Goal: Transaction & Acquisition: Purchase product/service

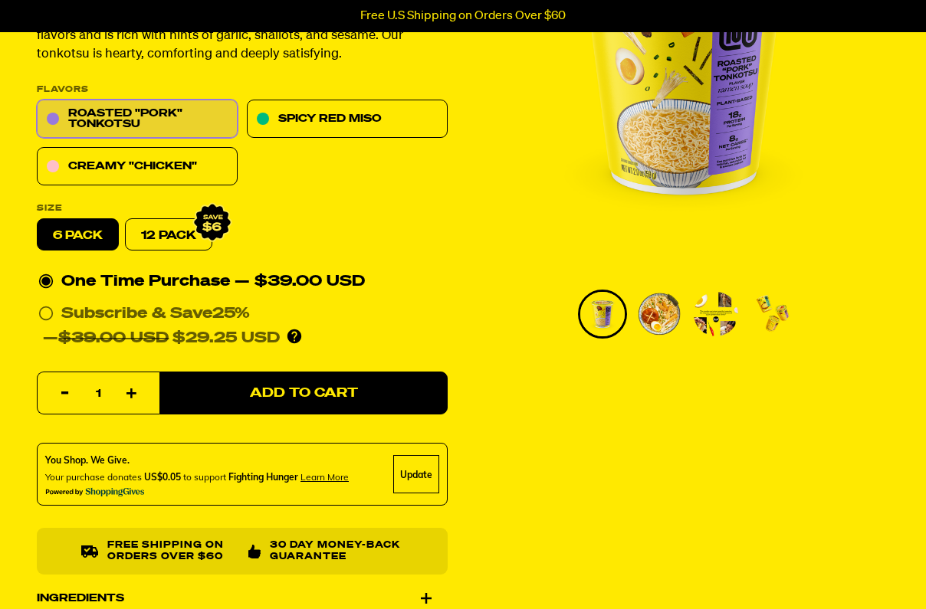
scroll to position [245, 0]
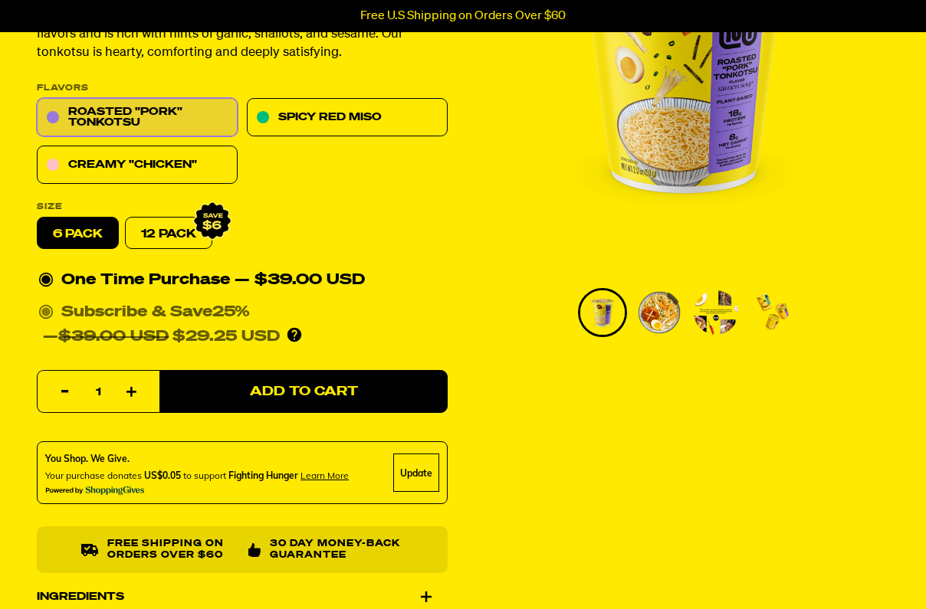
click at [48, 312] on circle at bounding box center [45, 312] width 9 height 9
click at [48, 300] on input "Subscribe & Save 25% — $39.00 USD $29.25 USD You'll receive your selected flavo…" at bounding box center [43, 300] width 10 height 0
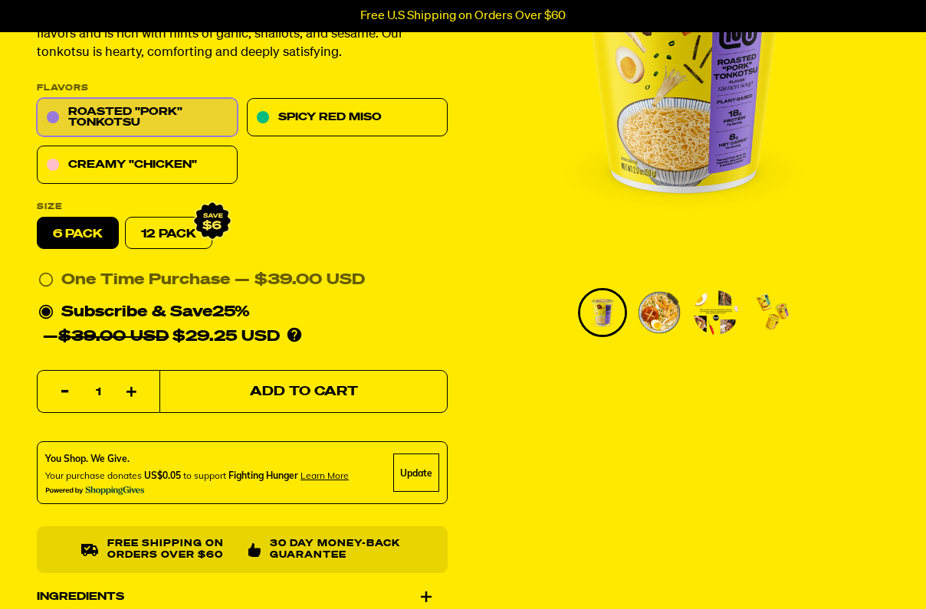
click at [219, 389] on button "Add to Cart" at bounding box center [303, 392] width 288 height 43
select select "Every 30 Days"
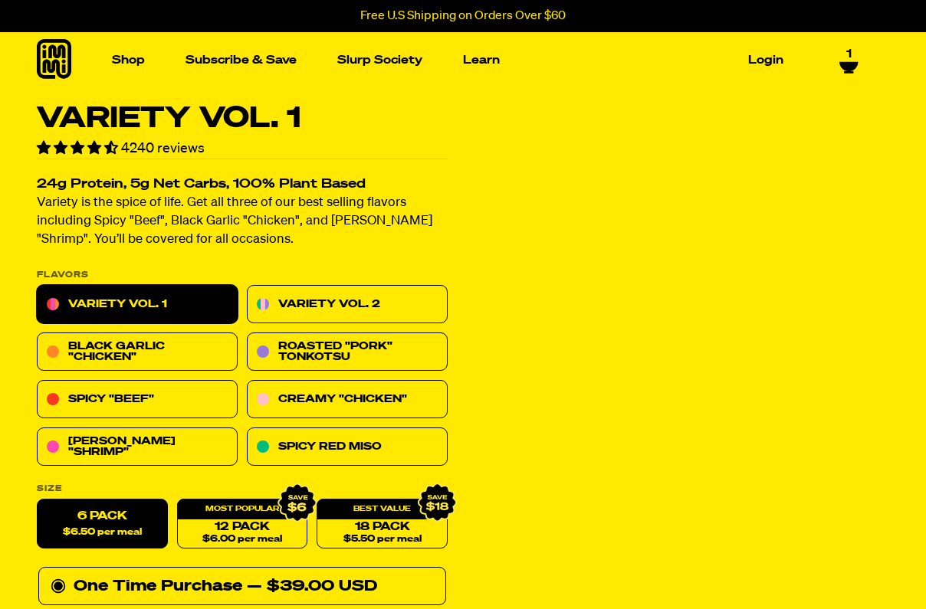
select select "Every 30 Days"
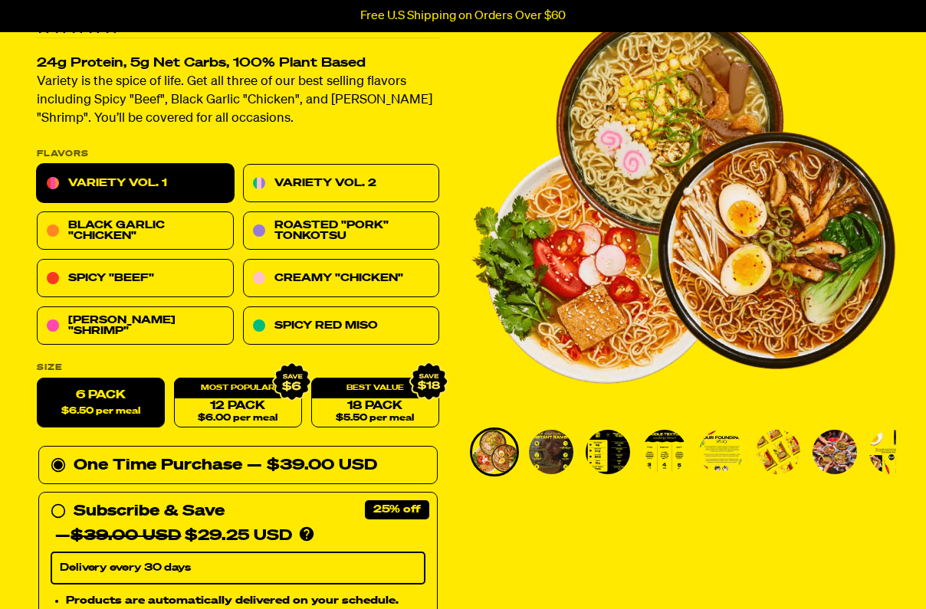
scroll to position [133, 0]
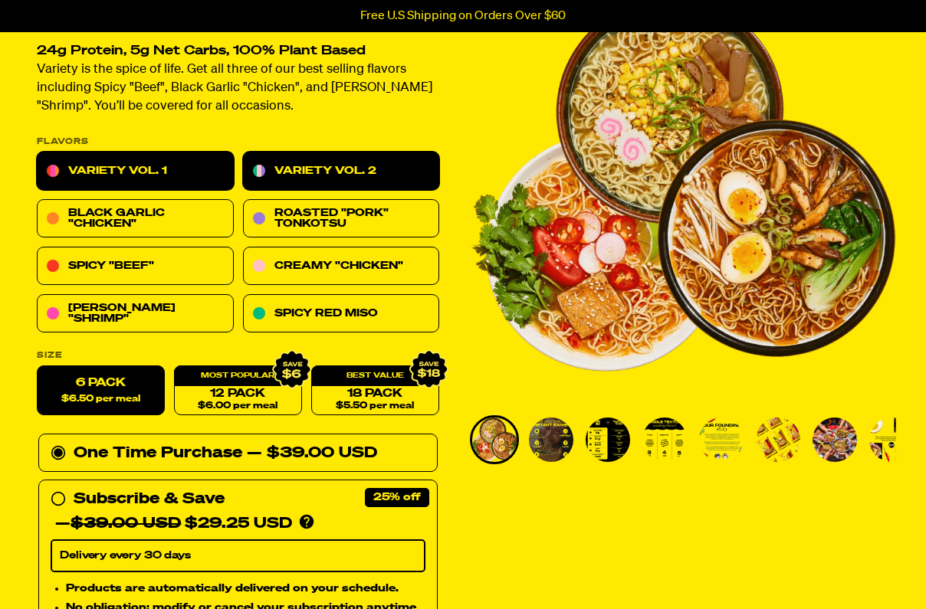
click at [288, 163] on link "Variety Vol. 2" at bounding box center [341, 172] width 197 height 38
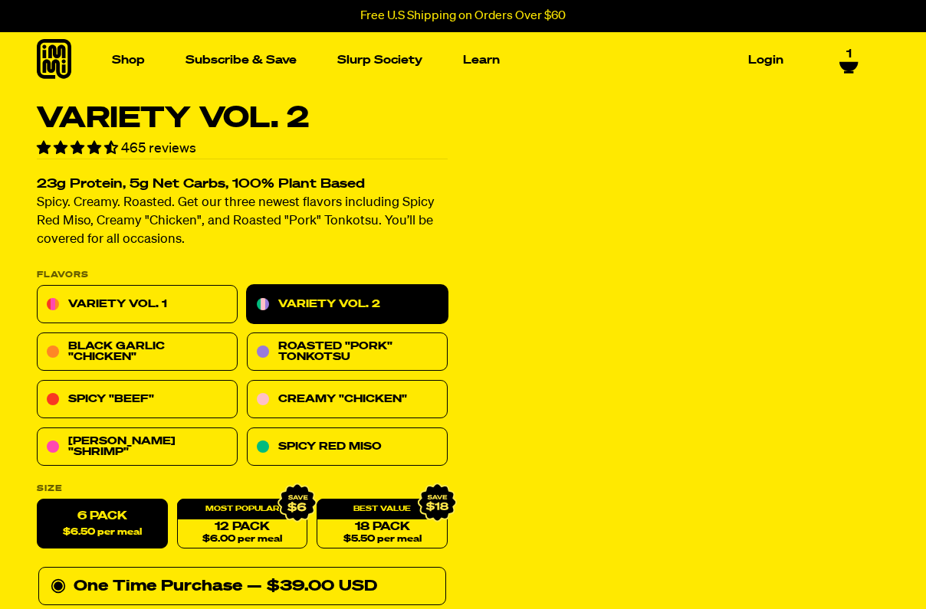
select select "Every 30 Days"
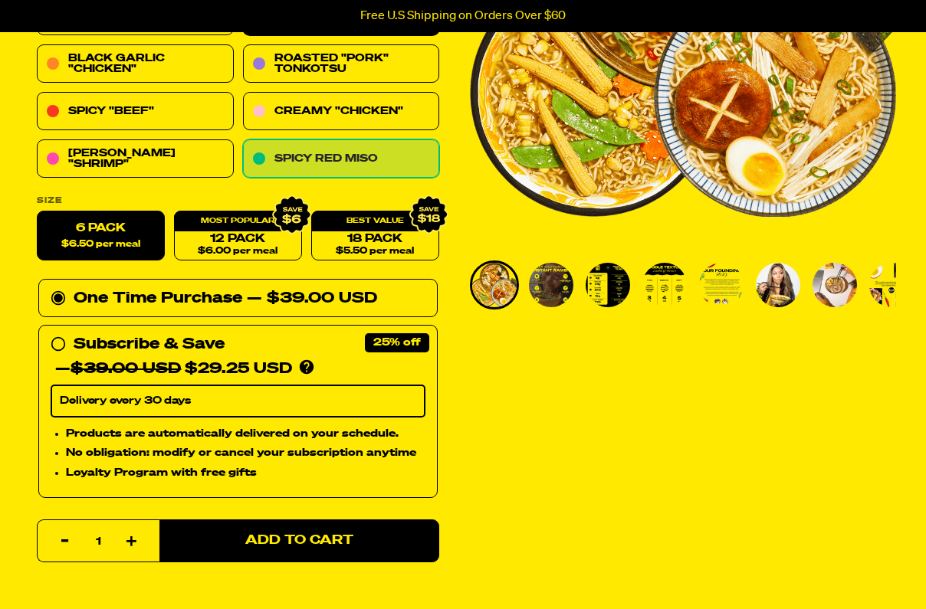
scroll to position [289, 0]
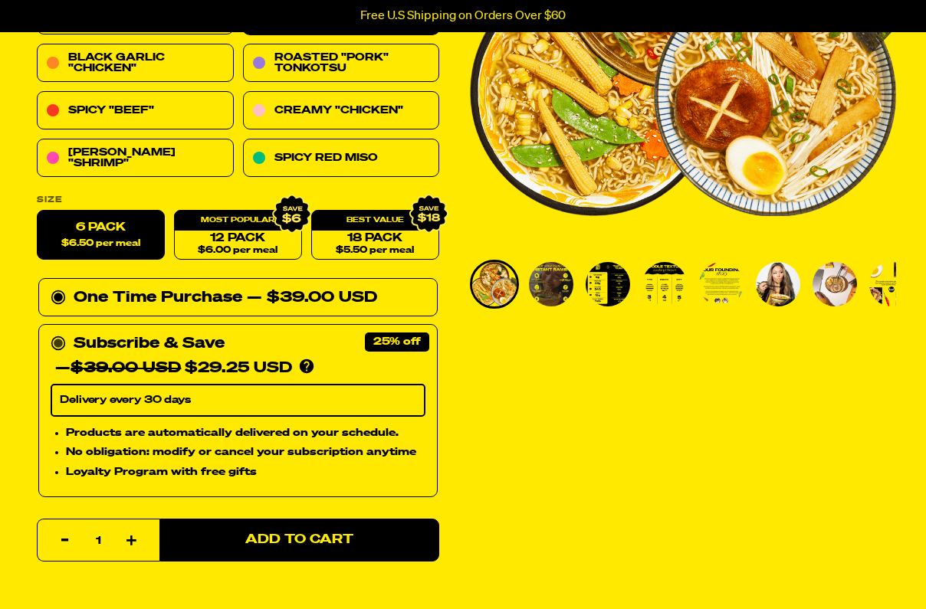
click at [283, 352] on div "Subscribe & Save 25% — $39.00 USD $29.25 USD You'll receive your selected flavo…" at bounding box center [238, 356] width 375 height 49
click at [61, 332] on input "Subscribe & Save 25% — $39.00 USD $29.25 USD You'll receive your selected flavo…" at bounding box center [56, 332] width 10 height 0
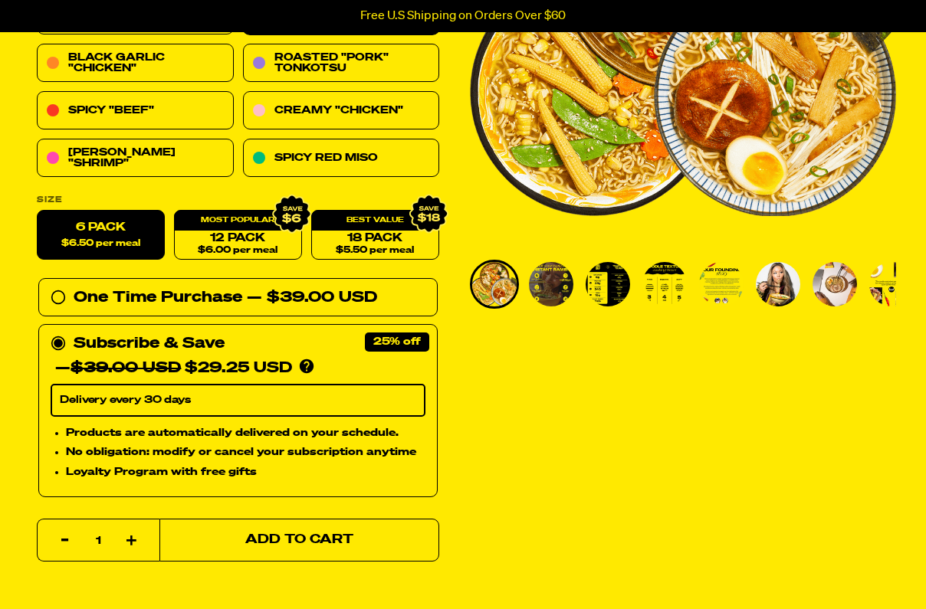
click at [289, 534] on span "Add to Cart" at bounding box center [299, 540] width 108 height 13
select select "Every 30 Days"
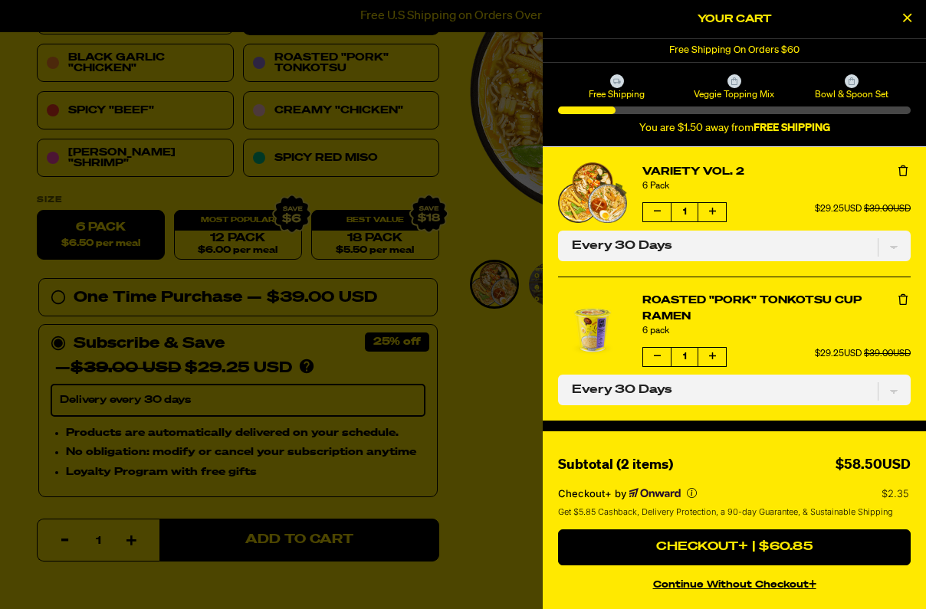
click at [153, 60] on div at bounding box center [463, 304] width 926 height 609
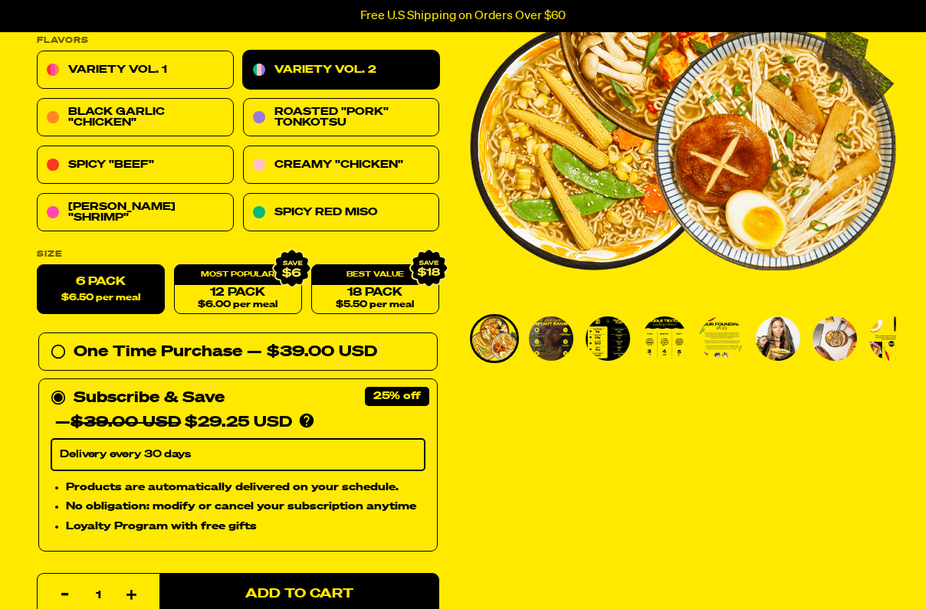
scroll to position [233, 0]
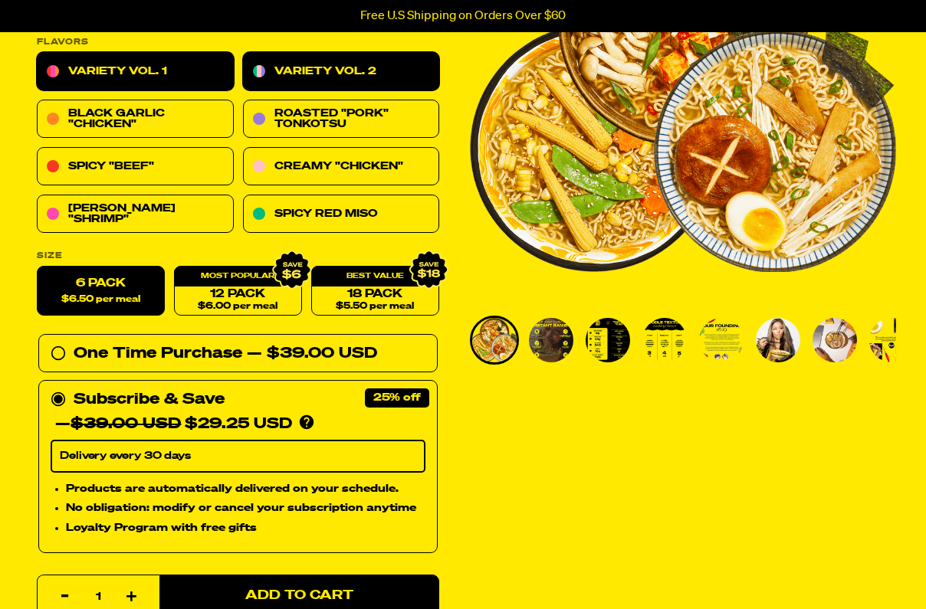
click at [153, 68] on link "Variety Vol. 1" at bounding box center [135, 72] width 197 height 38
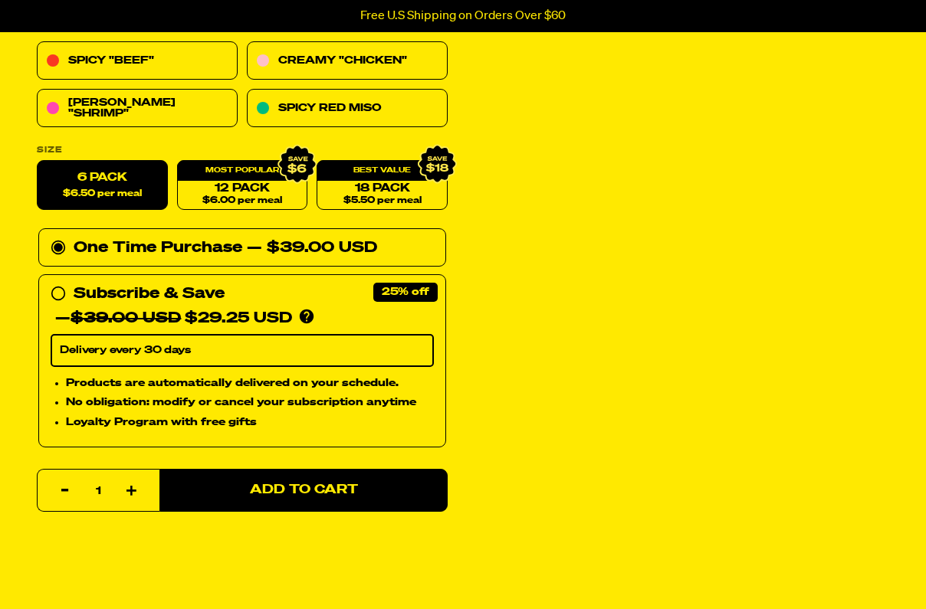
select select "Every 30 Days"
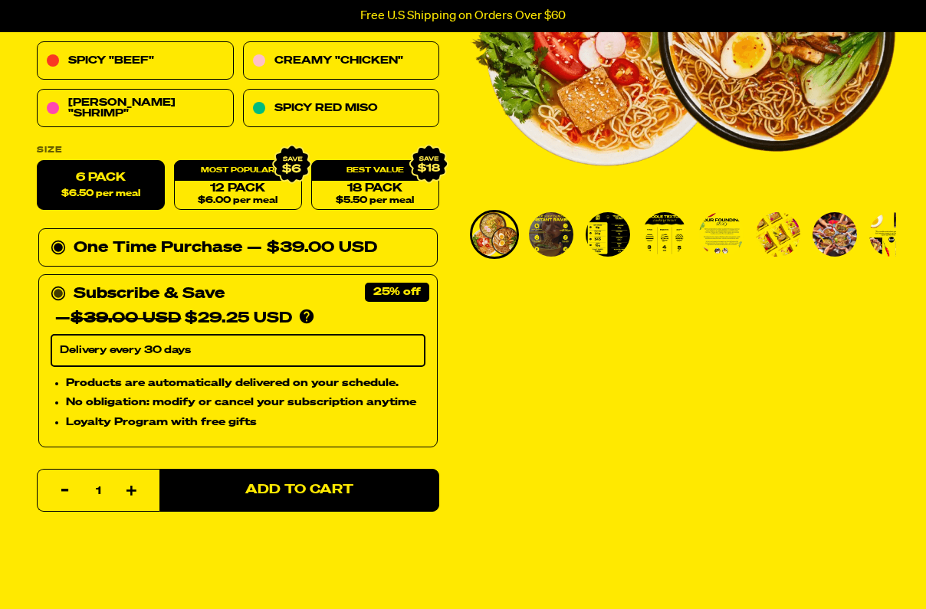
scroll to position [347, 0]
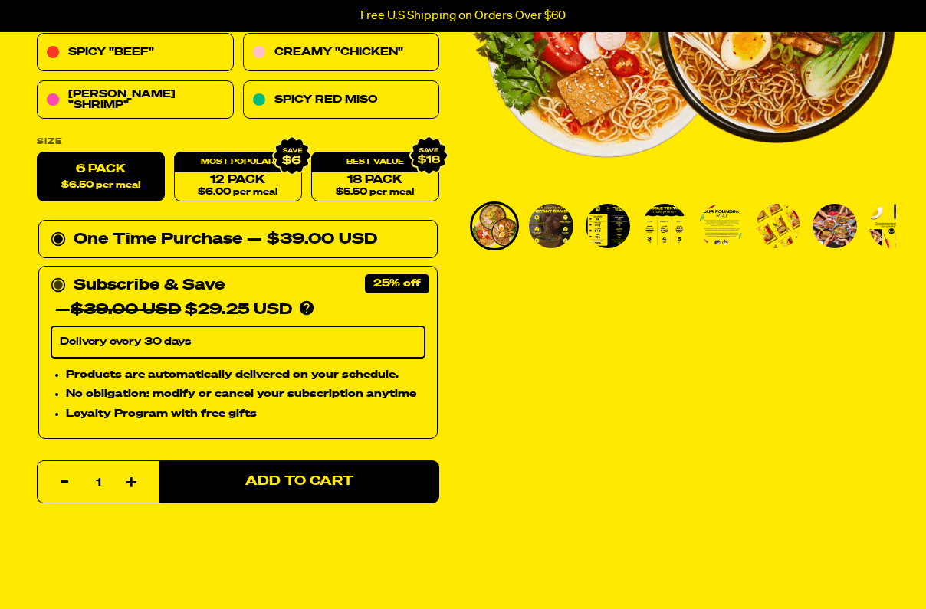
click at [215, 292] on div "Subscribe & Save 25%" at bounding box center [149, 286] width 151 height 25
click at [61, 274] on input "Subscribe & Save 25% — $39.00 USD $29.25 USD You'll receive your selected flavo…" at bounding box center [56, 274] width 10 height 0
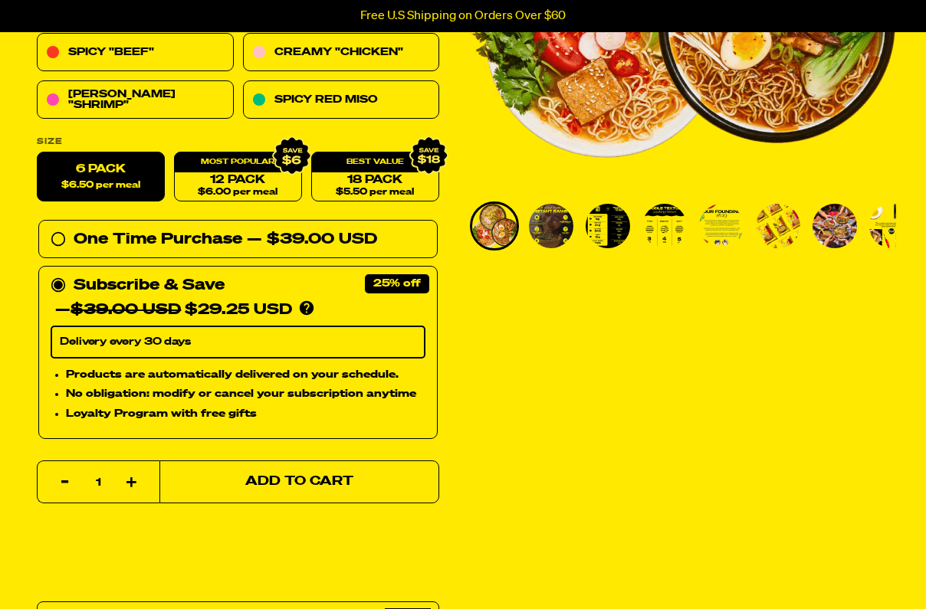
click at [278, 470] on button "Add to Cart" at bounding box center [299, 482] width 280 height 43
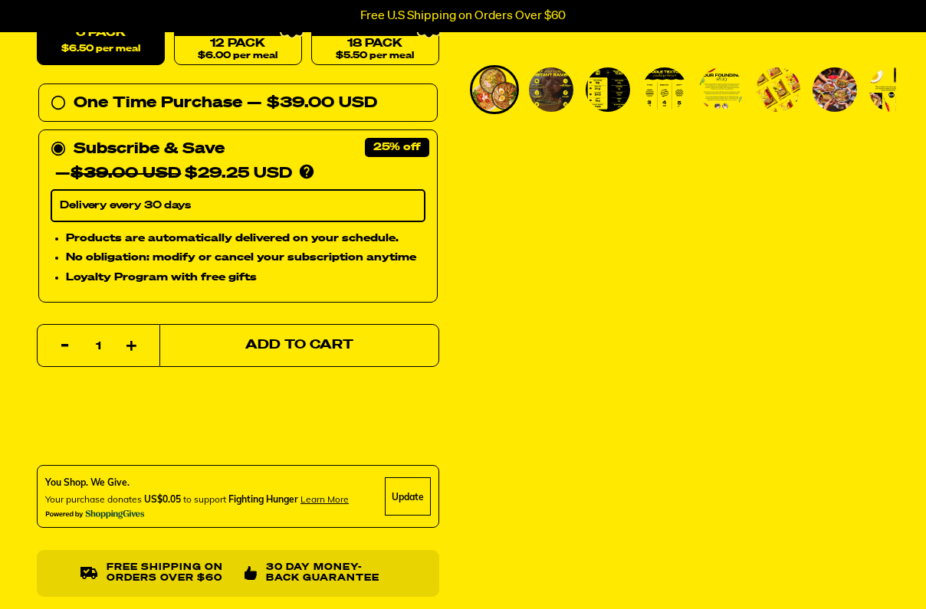
select select "Every 30 Days"
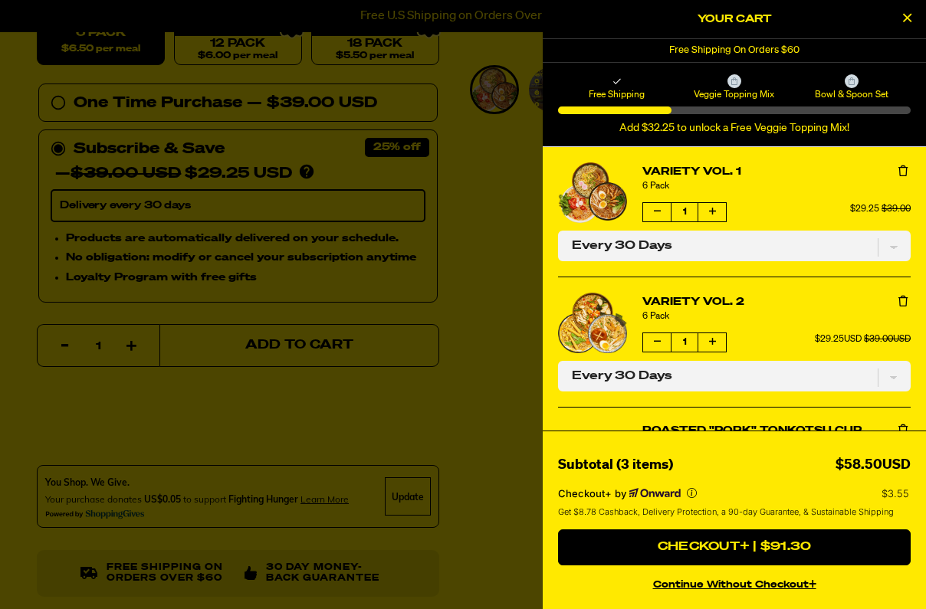
scroll to position [500, 0]
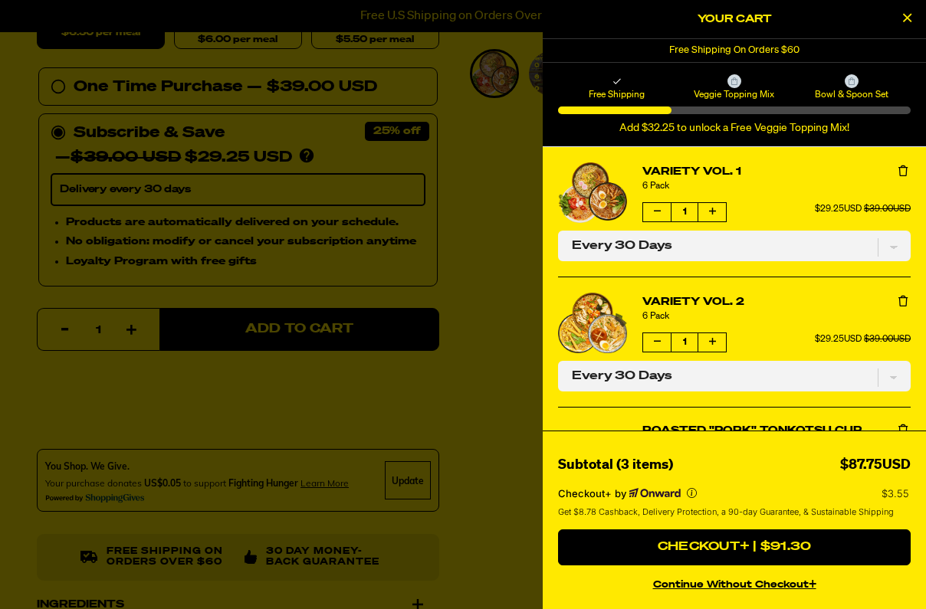
click at [303, 408] on div at bounding box center [463, 304] width 926 height 609
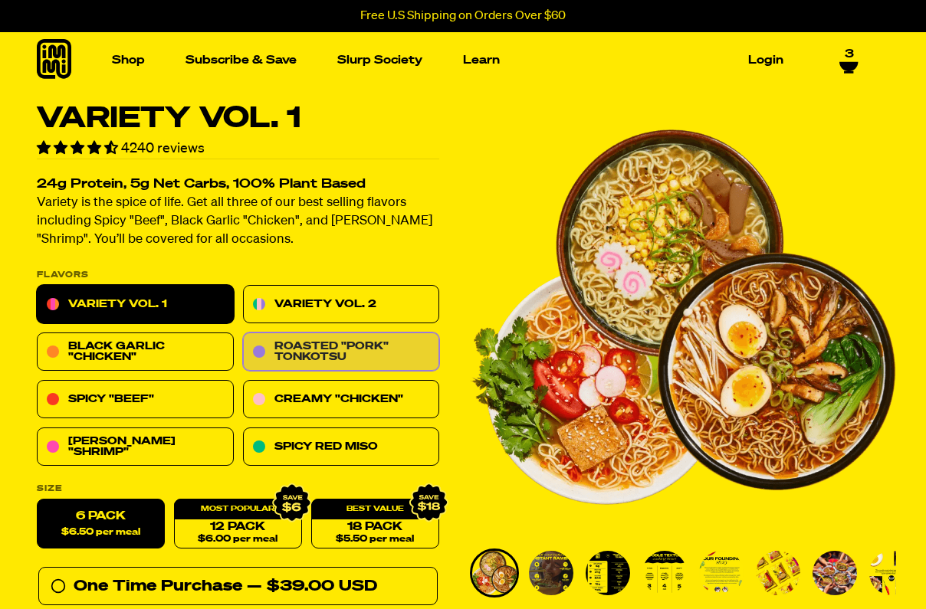
scroll to position [0, 0]
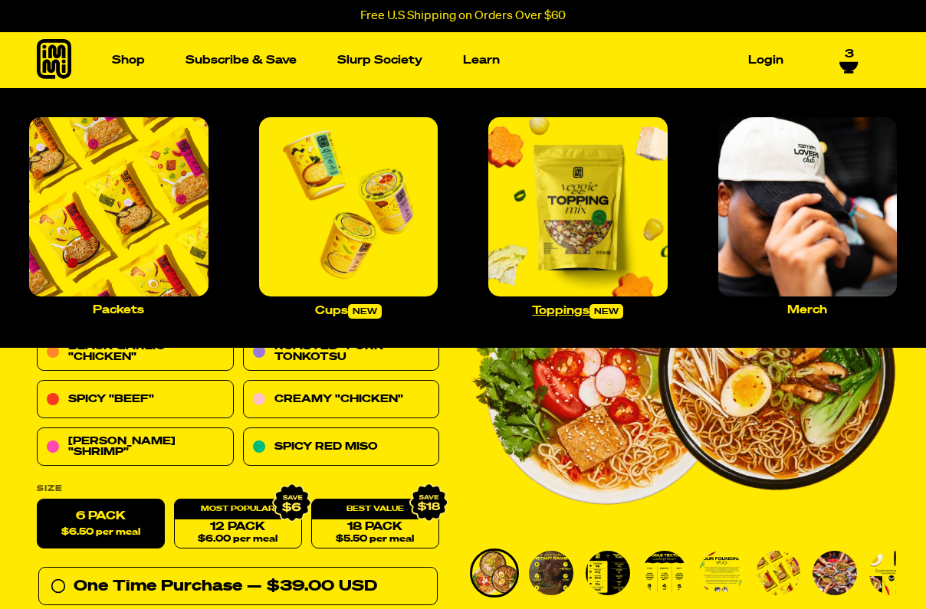
click at [574, 243] on img "Main navigation" at bounding box center [577, 206] width 179 height 179
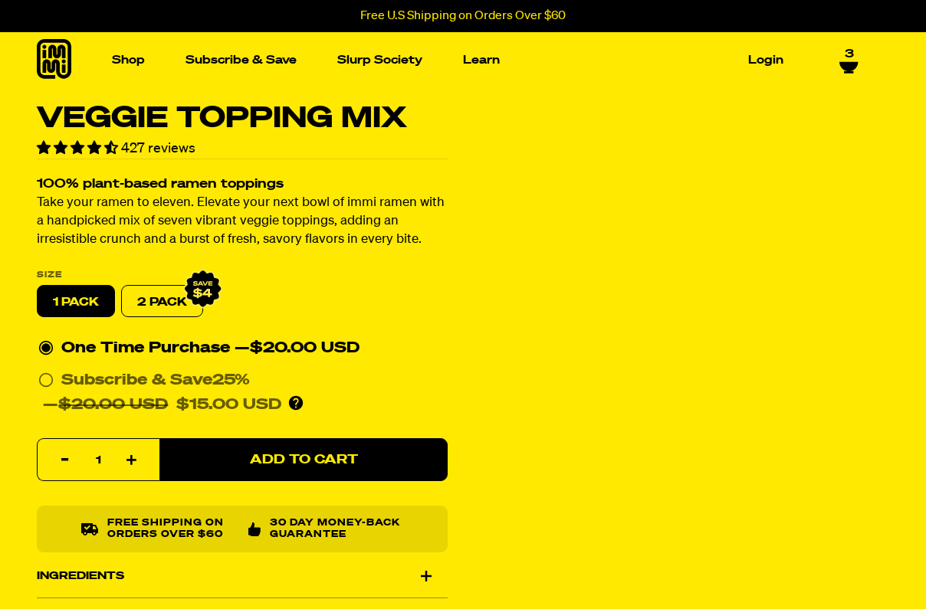
select select "Every 30 Days"
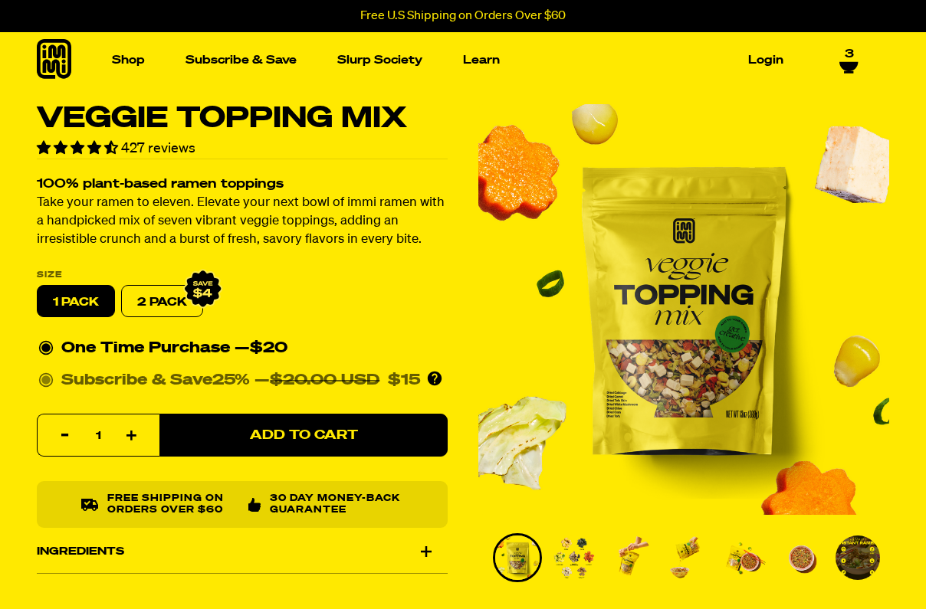
click at [44, 382] on circle at bounding box center [45, 380] width 9 height 9
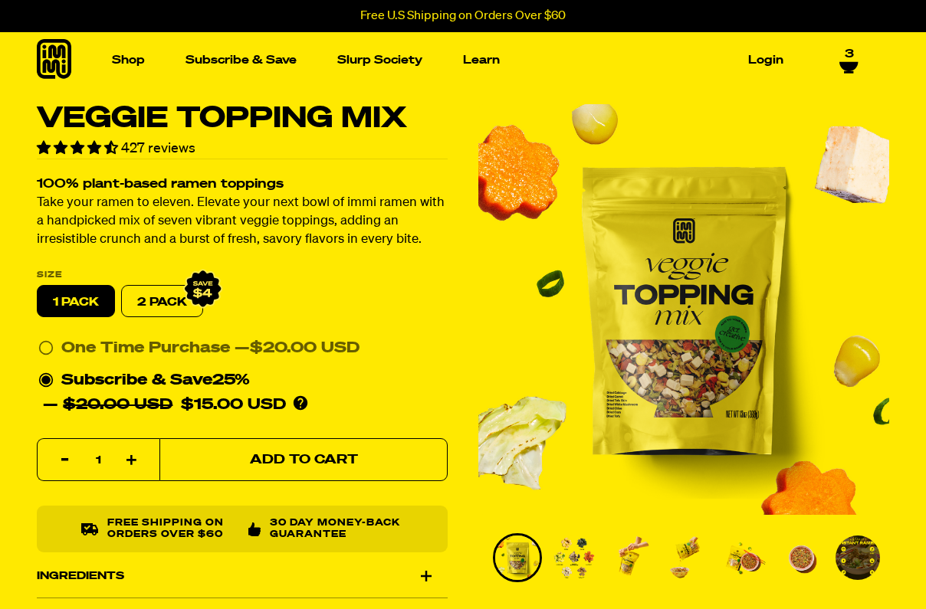
click at [250, 466] on span "Add to Cart" at bounding box center [304, 460] width 108 height 13
select select "Every 30 Days"
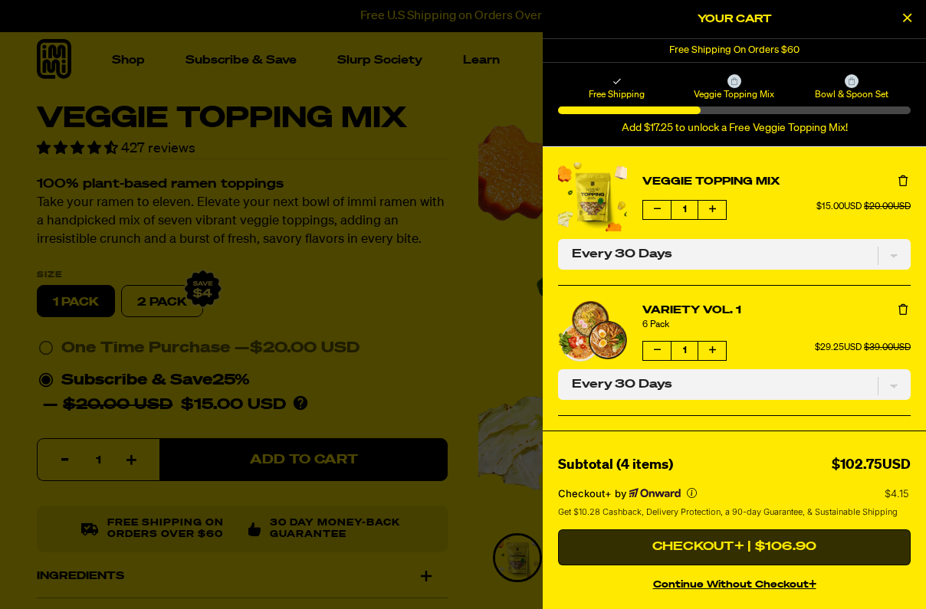
click at [666, 545] on button "Checkout+ | $106.90" at bounding box center [734, 548] width 353 height 37
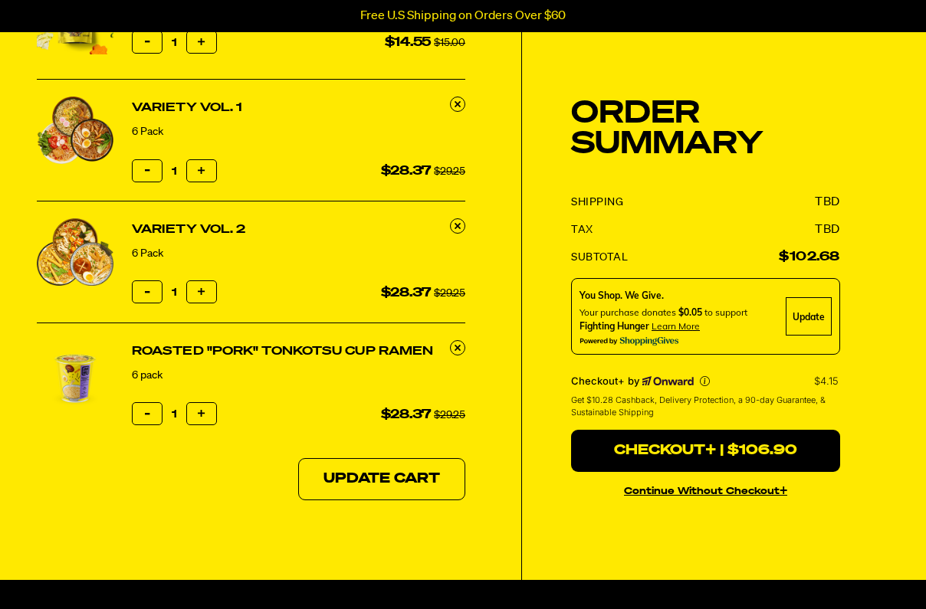
scroll to position [222, 0]
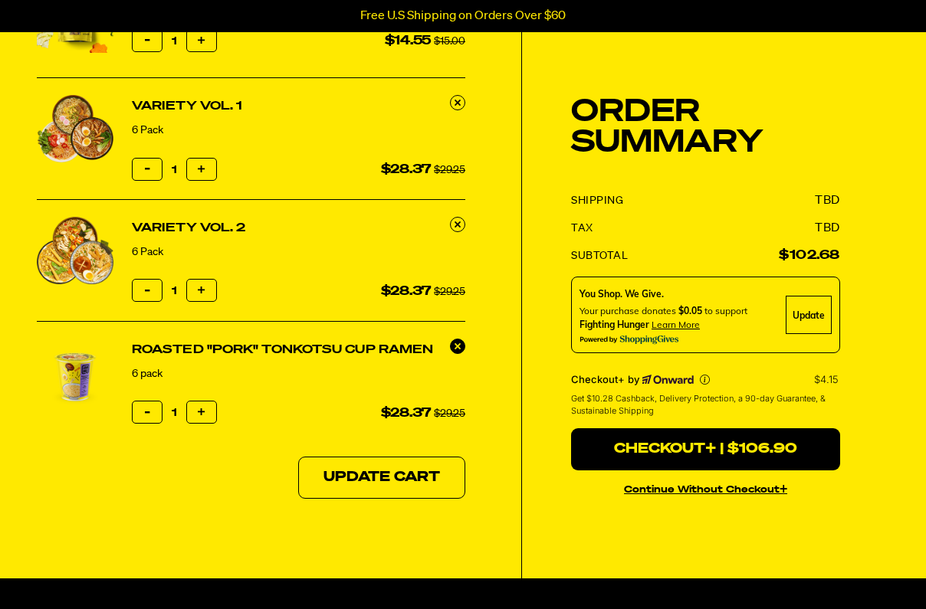
click at [458, 344] on icon at bounding box center [458, 346] width 6 height 7
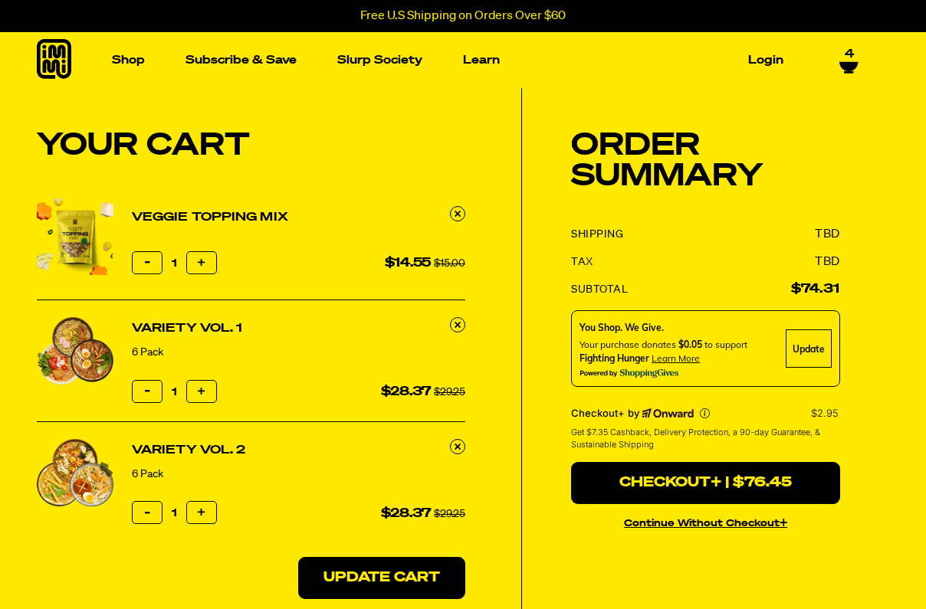
click at [402, 568] on button "Update Cart" at bounding box center [381, 578] width 167 height 43
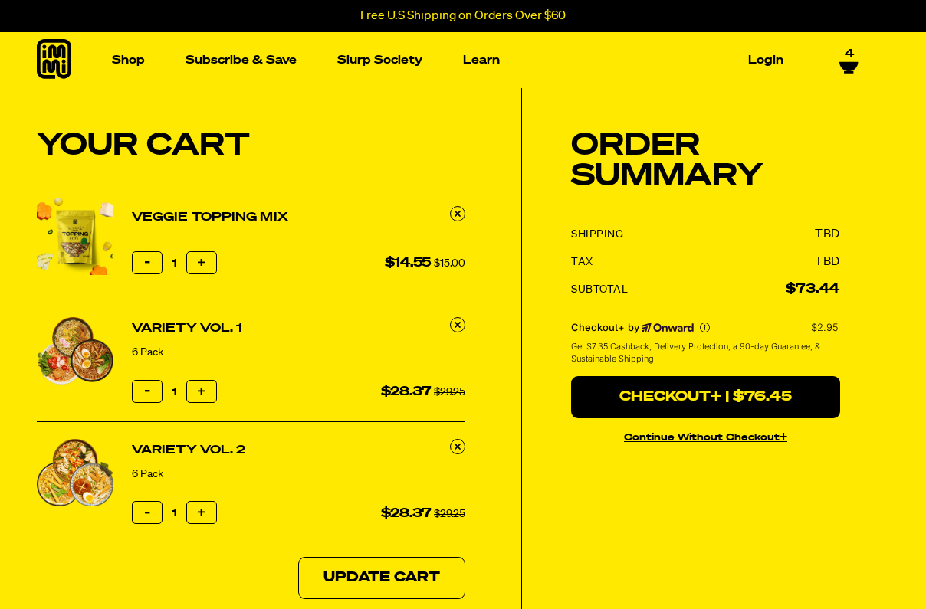
click at [770, 63] on link "Login" at bounding box center [766, 60] width 48 height 24
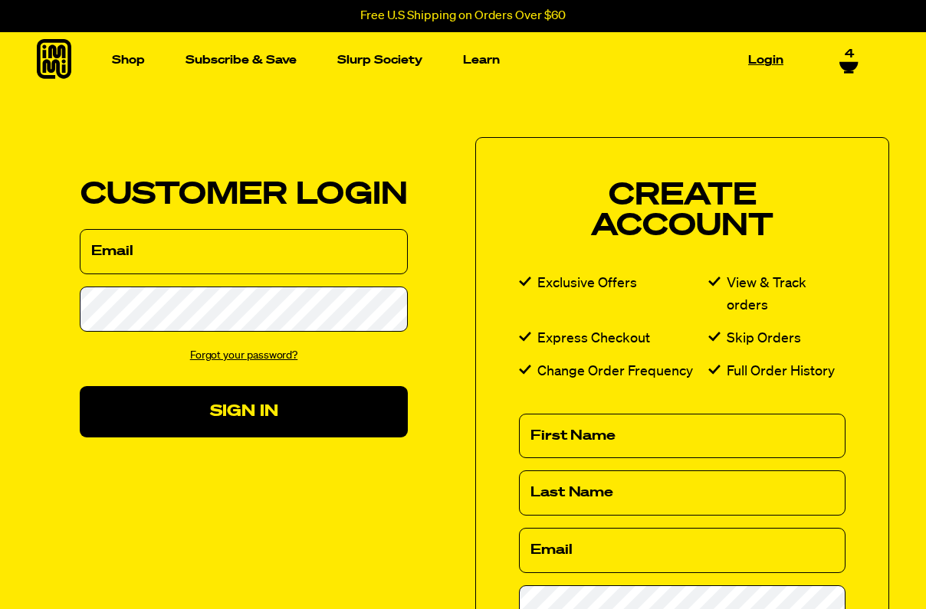
select select "Every 30 Days"
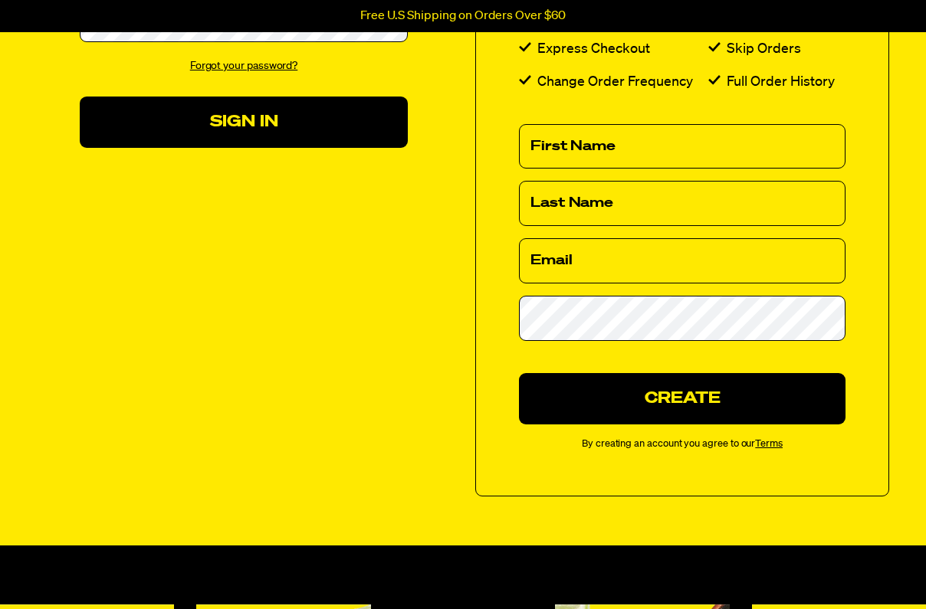
scroll to position [296, 0]
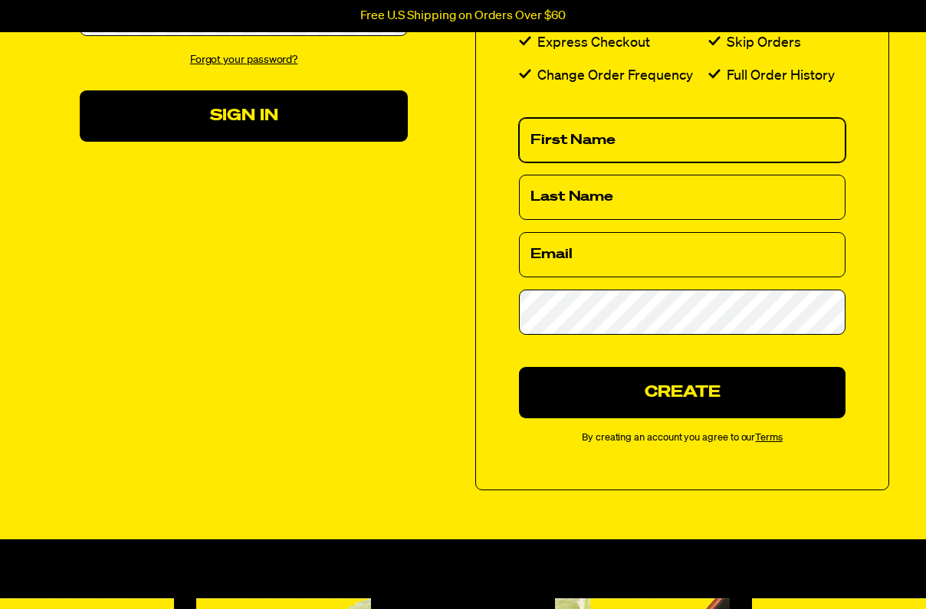
type input "Mihir"
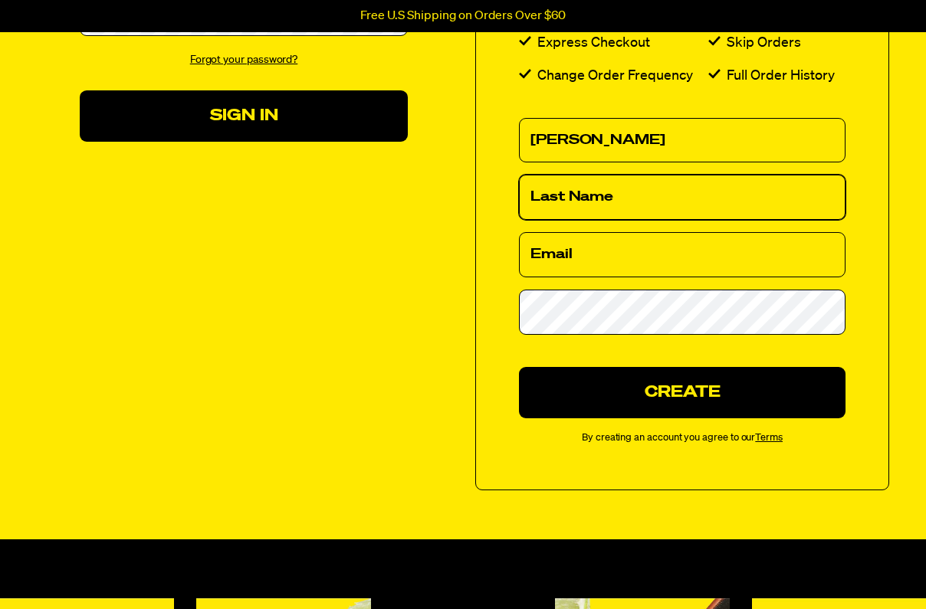
type input "Desai"
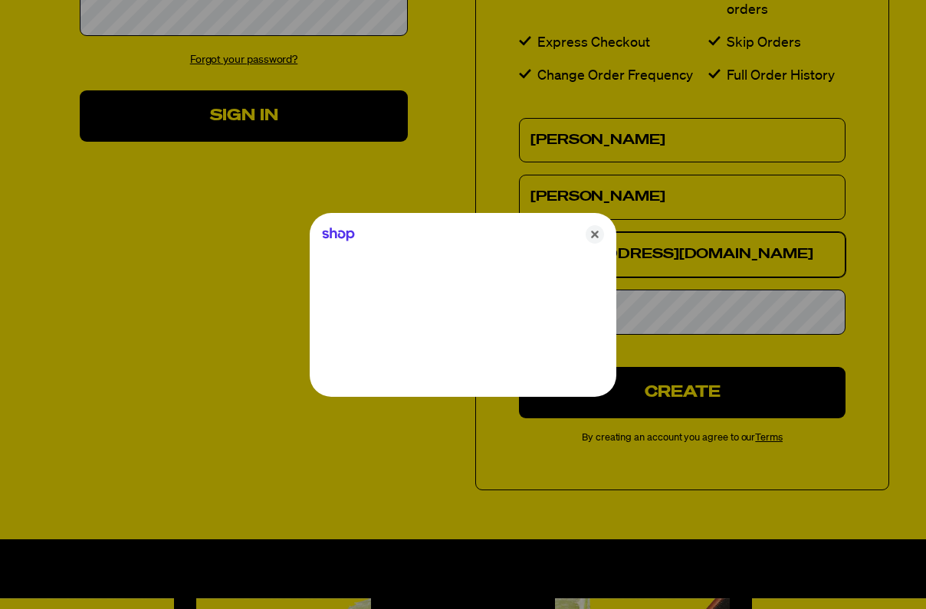
type input "hofgarten@yahoo.com"
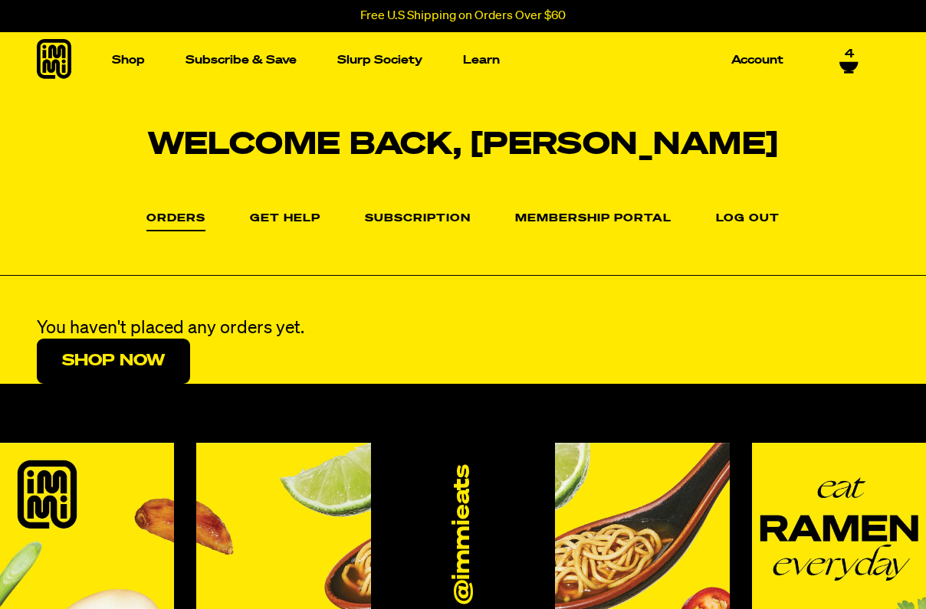
select select "Every 30 Days"
click at [381, 60] on link "Slurp Society" at bounding box center [379, 60] width 97 height 24
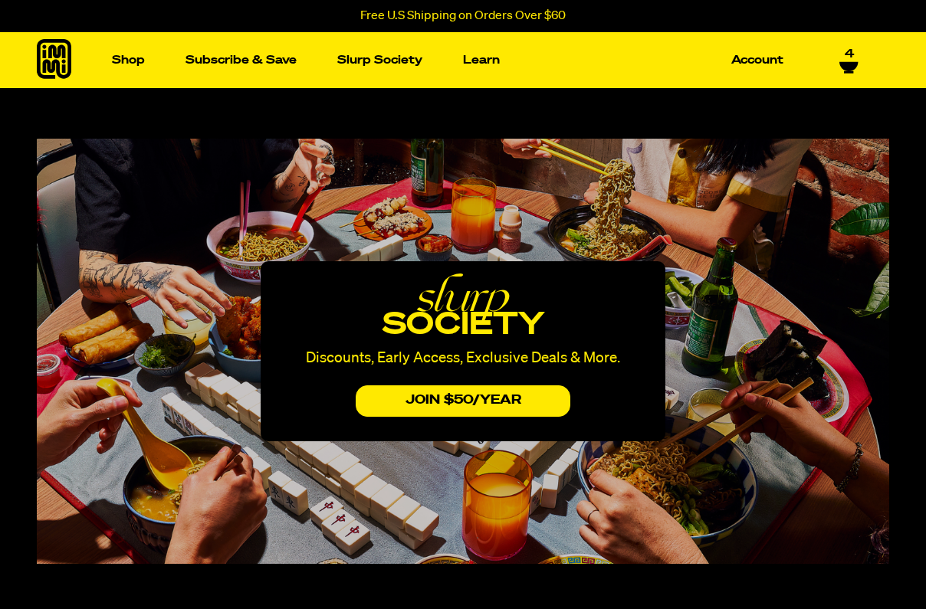
select select "Every 30 Days"
click at [848, 62] on icon at bounding box center [848, 66] width 18 height 9
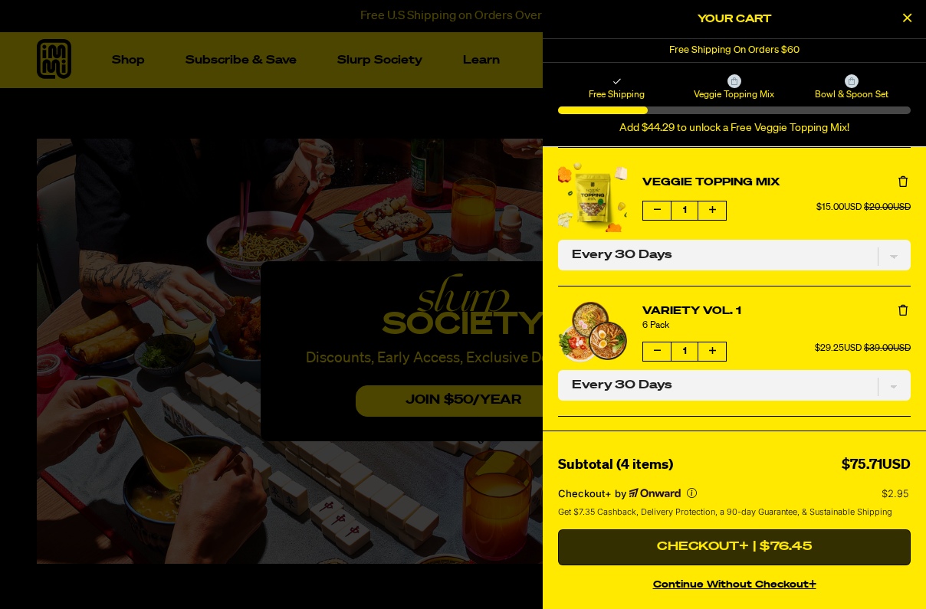
click at [786, 547] on button "Checkout+ | $76.45" at bounding box center [734, 548] width 353 height 37
